Goal: Navigation & Orientation: Go to known website

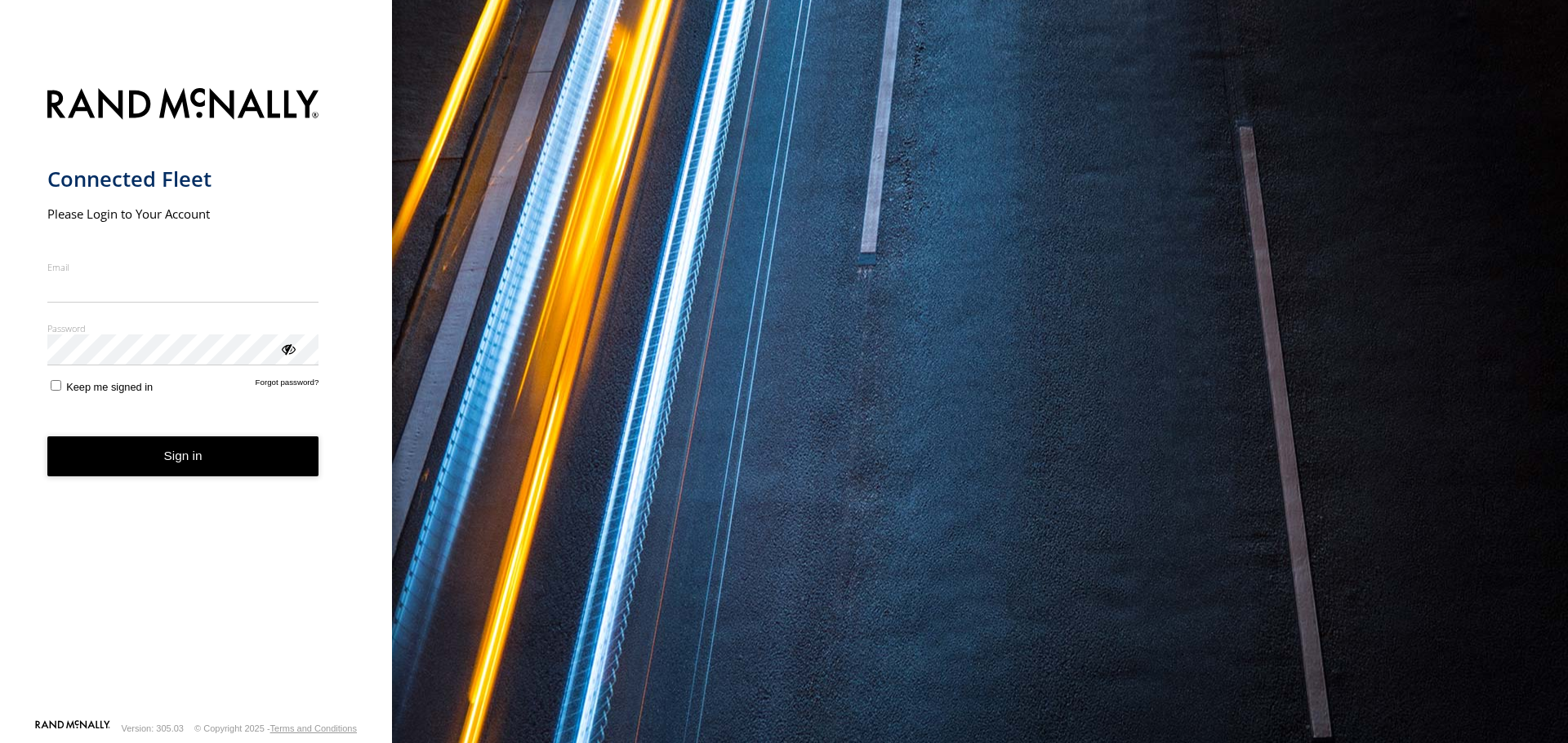
type input "**********"
click at [273, 482] on form "**********" at bounding box center [196, 399] width 298 height 640
click at [220, 439] on button "Sign in" at bounding box center [183, 456] width 272 height 40
